Goal: Task Accomplishment & Management: Use online tool/utility

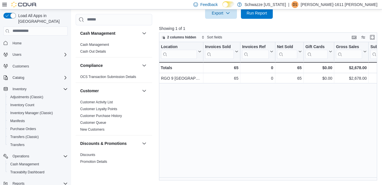
scroll to position [427, 0]
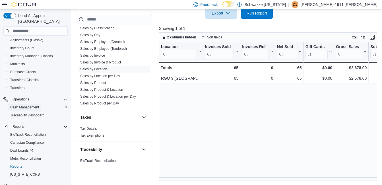
click at [31, 105] on span "Cash Management" at bounding box center [24, 107] width 29 height 5
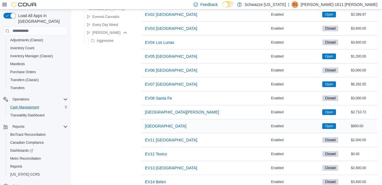
scroll to position [114, 0]
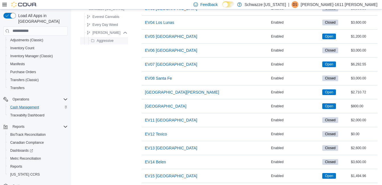
click at [112, 40] on span "Aggressive" at bounding box center [105, 40] width 17 height 5
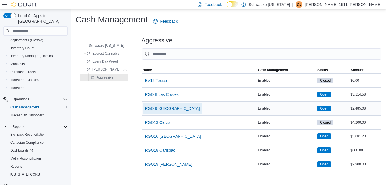
click at [165, 109] on span "RGO 9 [GEOGRAPHIC_DATA]" at bounding box center [172, 109] width 55 height 6
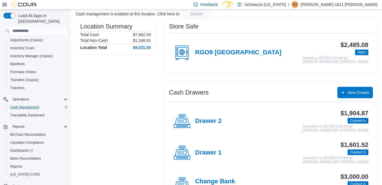
scroll to position [114, 0]
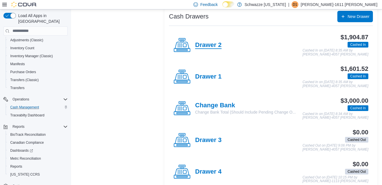
click at [218, 42] on h4 "Drawer 2" at bounding box center [208, 45] width 26 height 7
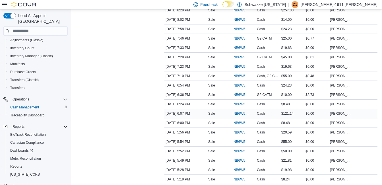
scroll to position [171, 0]
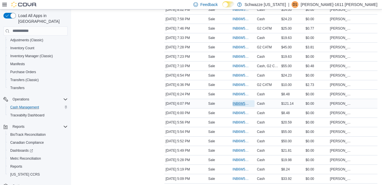
click at [246, 104] on span "INB6W5-3513623" at bounding box center [241, 103] width 17 height 5
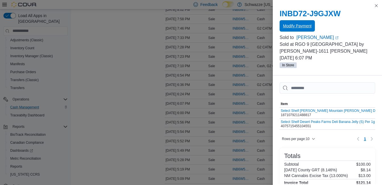
click at [299, 29] on span "Modify Payment" at bounding box center [297, 25] width 28 height 11
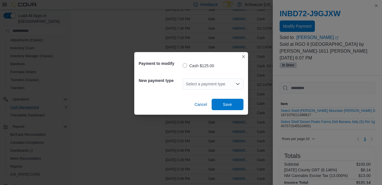
click at [222, 84] on div "Select a payment type" at bounding box center [213, 83] width 61 height 11
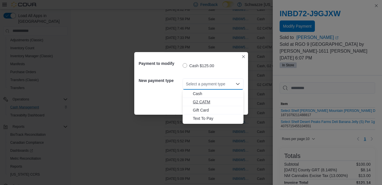
click at [205, 101] on span "G2 CATM" at bounding box center [216, 102] width 47 height 6
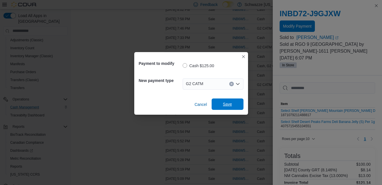
click at [223, 104] on span "Save" at bounding box center [227, 104] width 9 height 6
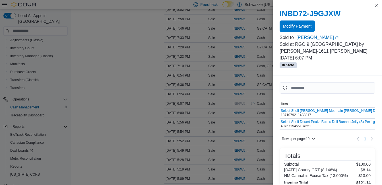
scroll to position [0, 0]
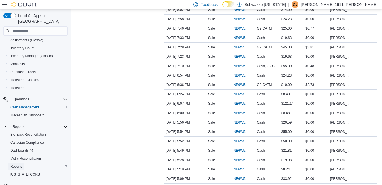
drag, startPoint x: 22, startPoint y: 162, endPoint x: 36, endPoint y: 158, distance: 14.0
click at [22, 163] on link "Reports" at bounding box center [16, 166] width 17 height 7
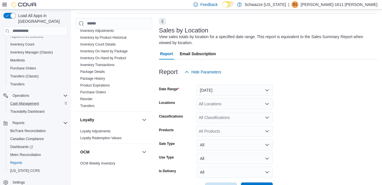
scroll to position [398, 0]
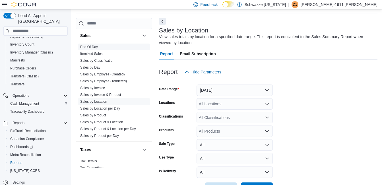
click at [87, 45] on link "End Of Day" at bounding box center [89, 47] width 18 height 4
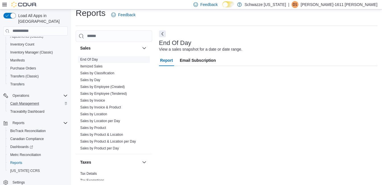
scroll to position [7, 0]
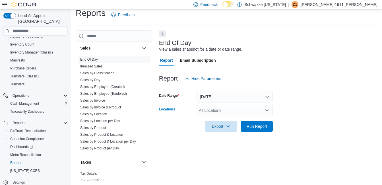
click at [236, 108] on div "All Locations" at bounding box center [235, 110] width 76 height 11
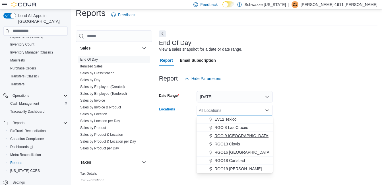
click at [239, 137] on span "RGO 9 [GEOGRAPHIC_DATA]" at bounding box center [242, 136] width 55 height 6
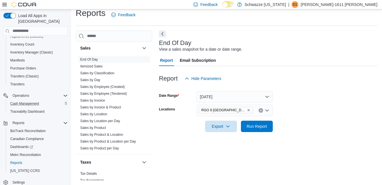
click at [309, 105] on form "Date Range [DATE] Locations RGO 9 [GEOGRAPHIC_DATA] Export Run Report" at bounding box center [268, 108] width 219 height 48
click at [242, 124] on button "Run Report" at bounding box center [257, 125] width 32 height 11
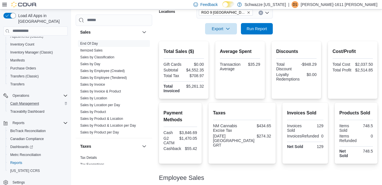
scroll to position [35, 0]
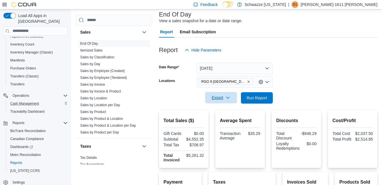
click at [228, 97] on icon "button" at bounding box center [228, 97] width 5 height 5
click at [229, 120] on span "Export to Pdf" at bounding box center [222, 120] width 26 height 5
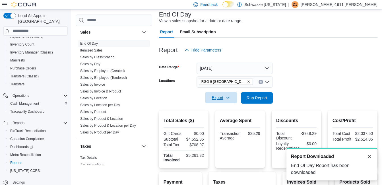
scroll to position [0, 0]
